Goal: Task Accomplishment & Management: Use online tool/utility

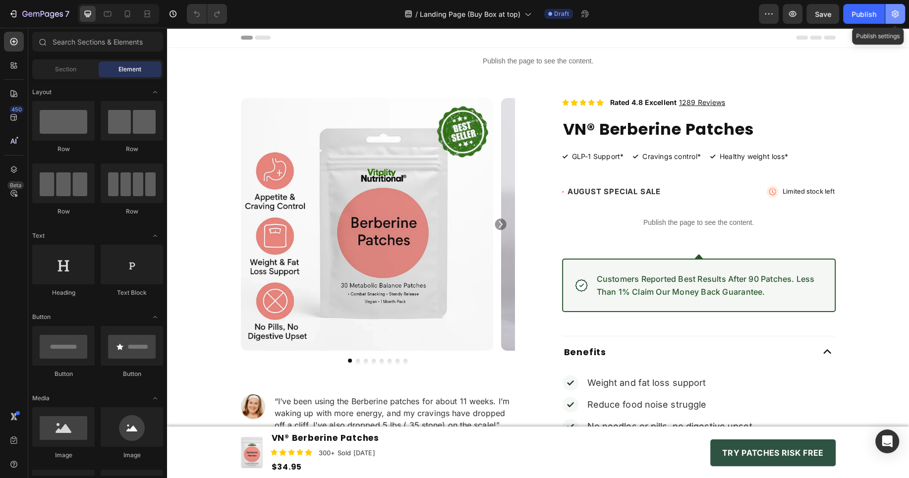
click at [899, 21] on button "button" at bounding box center [895, 14] width 20 height 20
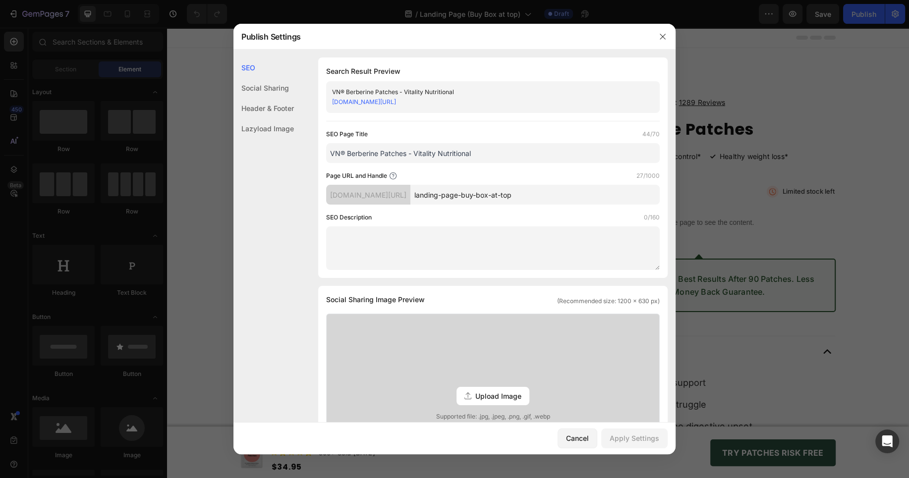
click at [548, 199] on input "landing-page-buy-box-at-top" at bounding box center [534, 195] width 249 height 20
click at [500, 196] on input "landing-page-buy-box-at-top" at bounding box center [534, 195] width 249 height 20
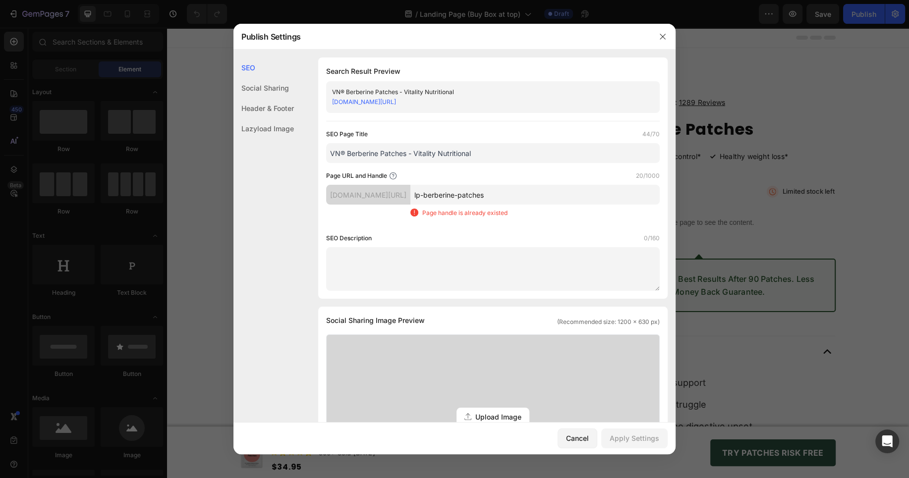
click at [569, 190] on input "lp-berberine-patches" at bounding box center [534, 195] width 249 height 20
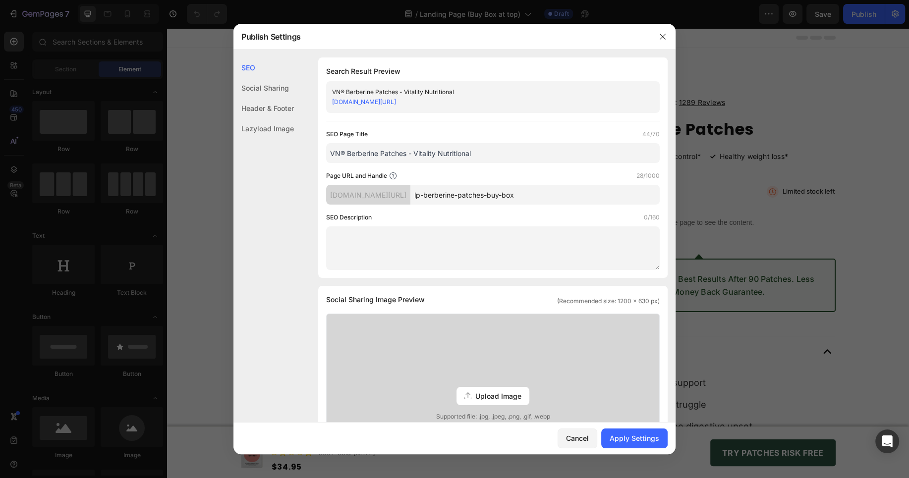
click at [531, 173] on div "Page URL and Handle 28/1000" at bounding box center [492, 176] width 333 height 10
click at [532, 195] on input "lp-berberine-patches-buy-box" at bounding box center [534, 195] width 249 height 20
drag, startPoint x: 532, startPoint y: 195, endPoint x: 560, endPoint y: 195, distance: 28.2
click at [560, 195] on input "lp-berberine-patches-buy-box" at bounding box center [534, 195] width 249 height 20
type input "lp-berberine-patches-2"
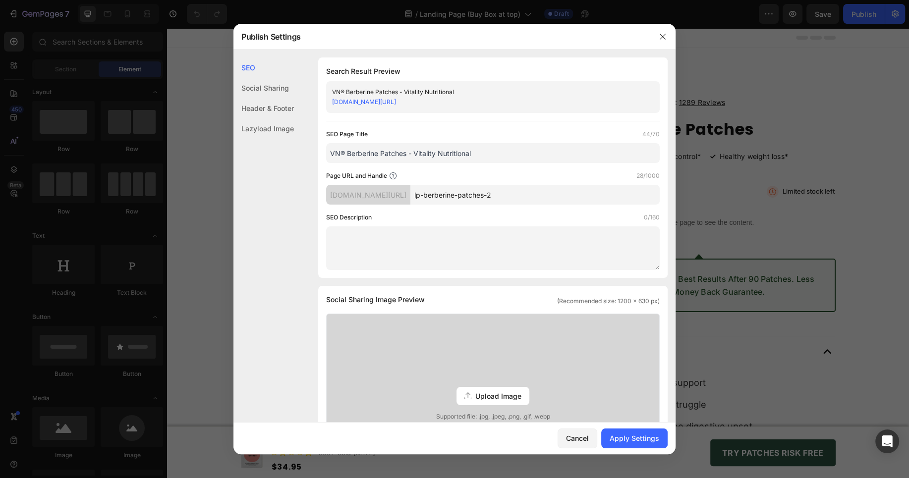
click at [541, 174] on div "Page URL and Handle 28/1000" at bounding box center [492, 176] width 333 height 10
click at [488, 146] on input "VN® Berberine Patches - Vitality Nutritional" at bounding box center [492, 153] width 333 height 20
click at [271, 98] on div "Social Sharing" at bounding box center [263, 108] width 60 height 20
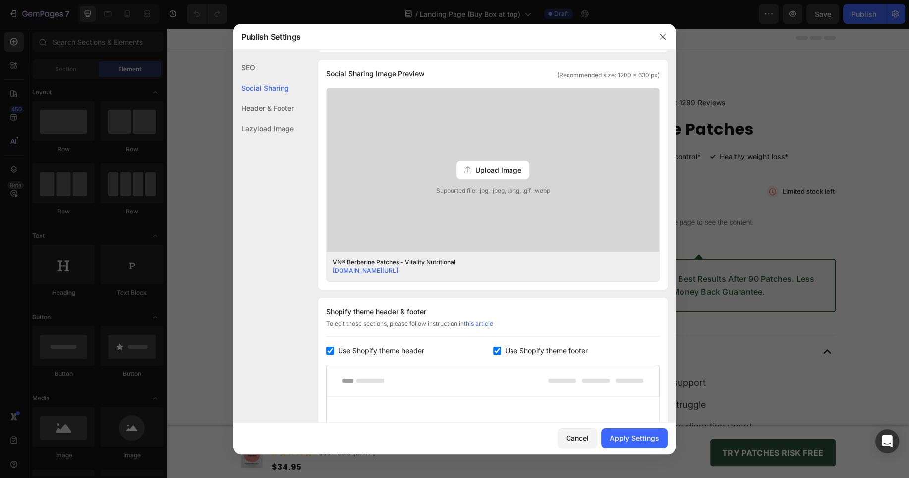
click at [271, 118] on div "Header & Footer" at bounding box center [263, 128] width 60 height 20
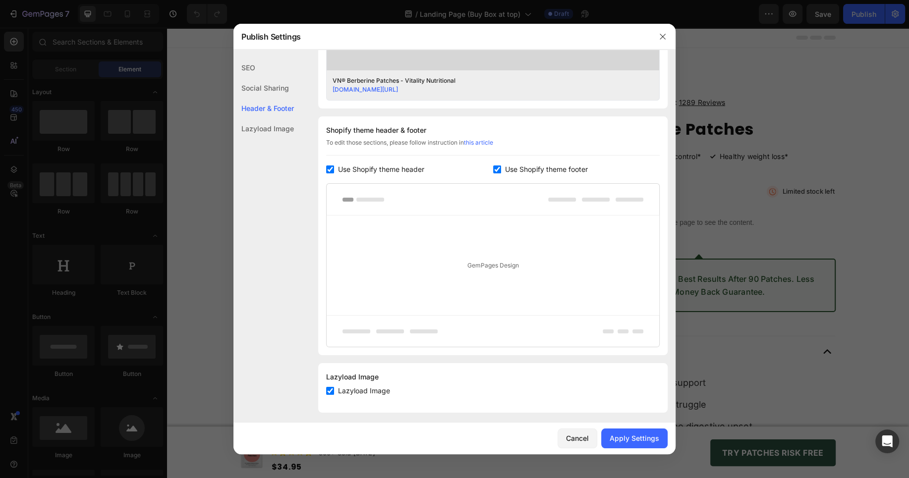
click at [270, 134] on div "Lazyload Image" at bounding box center [263, 128] width 60 height 20
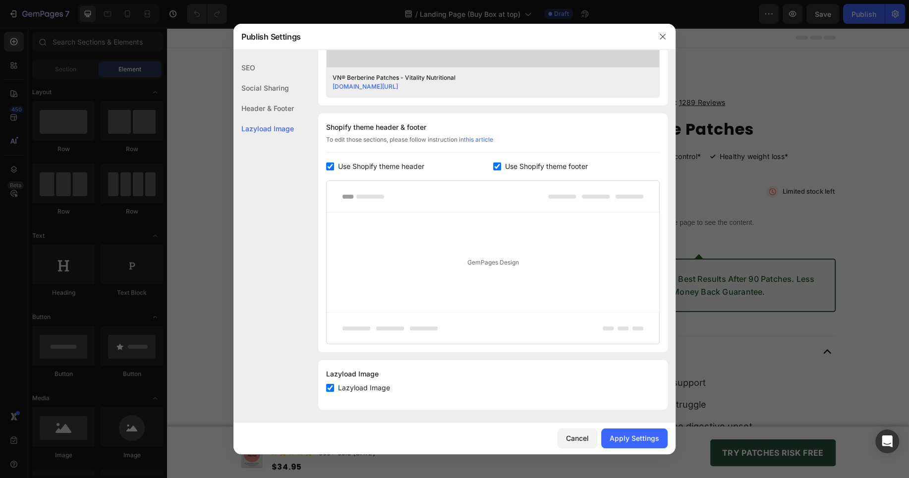
scroll to position [412, 0]
click at [636, 429] on button "Apply Settings" at bounding box center [634, 439] width 66 height 20
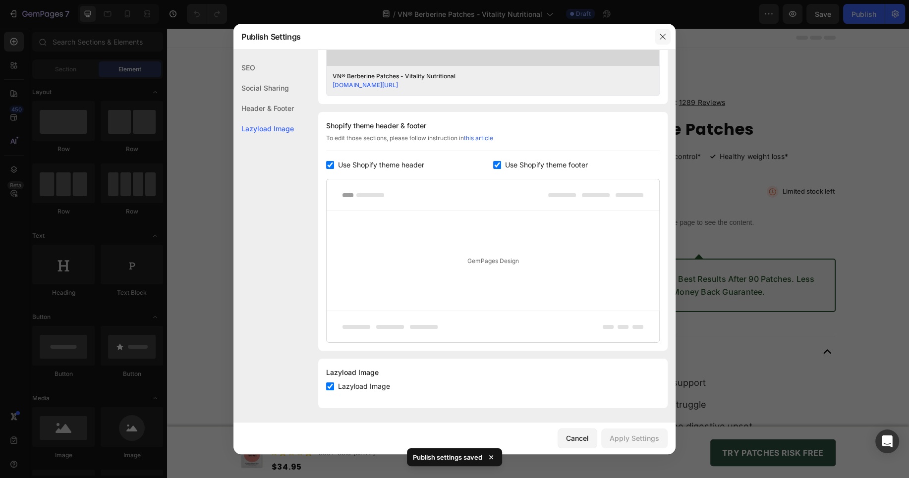
click at [658, 35] on icon "button" at bounding box center [662, 37] width 8 height 8
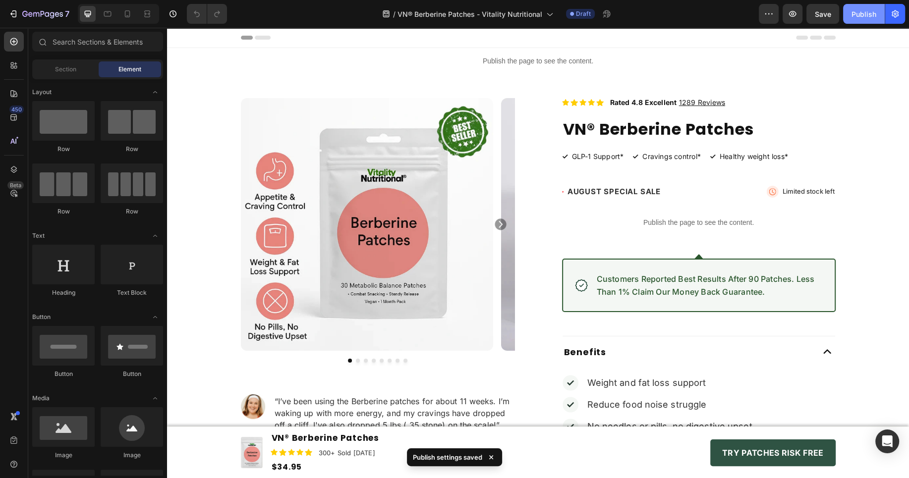
click at [852, 13] on div "Publish" at bounding box center [863, 14] width 25 height 10
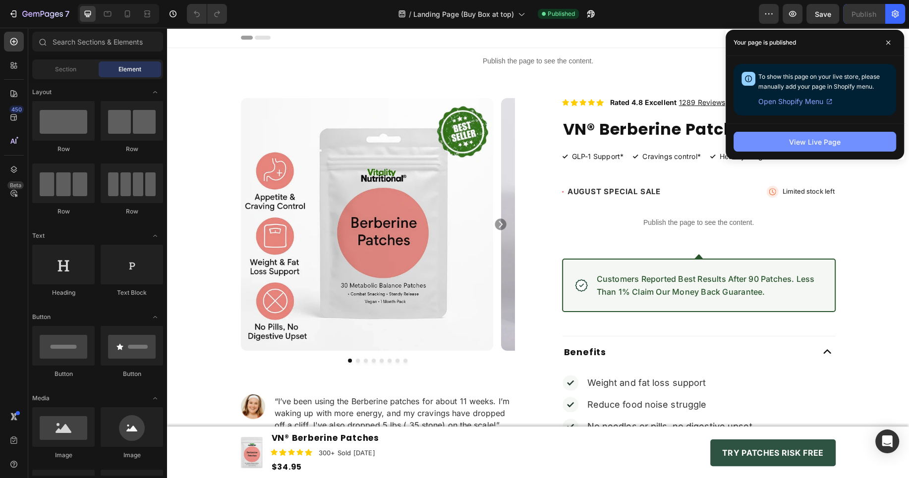
click at [777, 142] on button "View Live Page" at bounding box center [814, 142] width 162 height 20
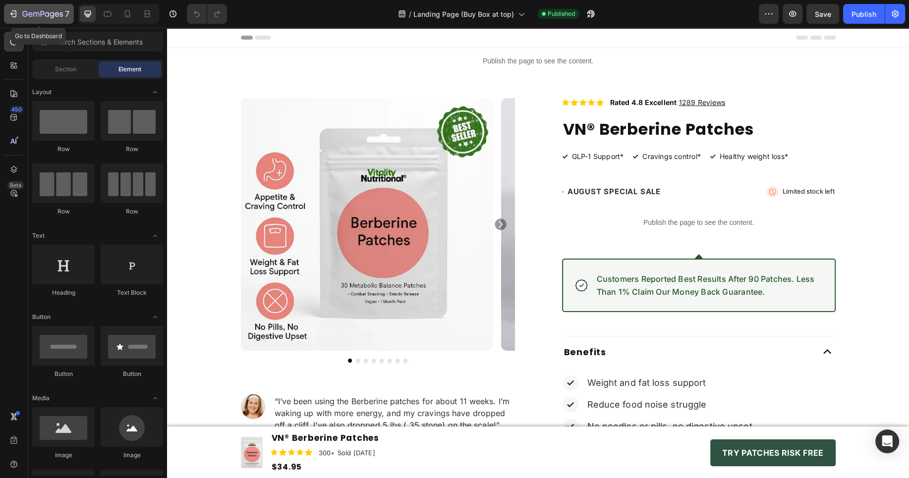
click at [22, 19] on div "7" at bounding box center [45, 14] width 47 height 12
